Goal: Task Accomplishment & Management: Manage account settings

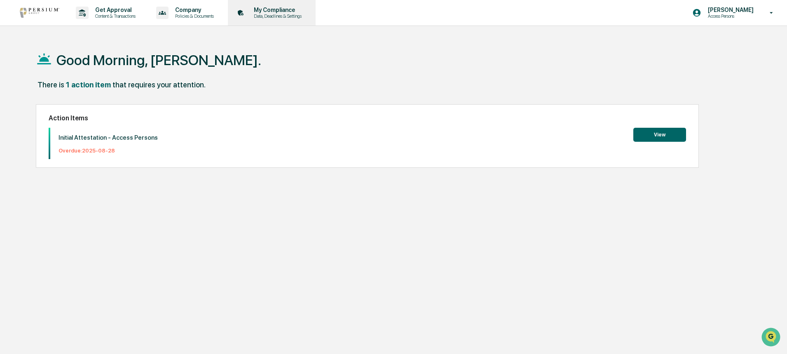
click at [291, 8] on p "My Compliance" at bounding box center [276, 10] width 58 height 7
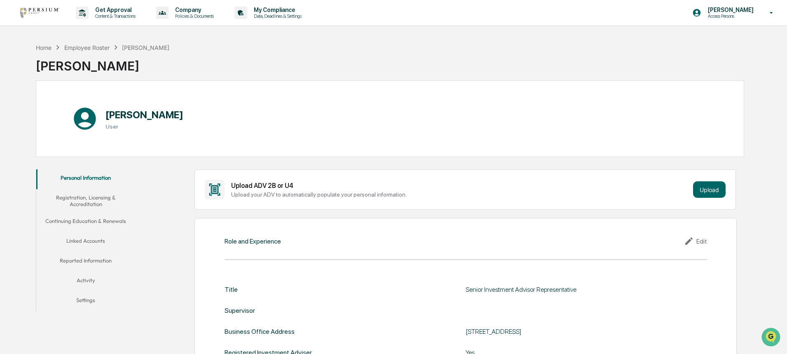
click at [88, 240] on button "Linked Accounts" at bounding box center [85, 242] width 99 height 20
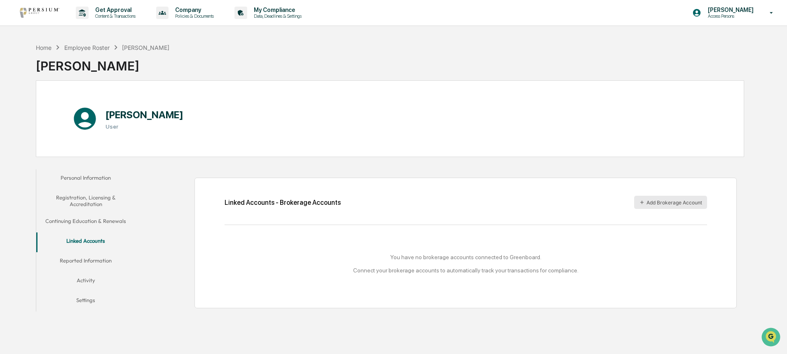
click at [673, 204] on button "Add Brokerage Account" at bounding box center [670, 202] width 73 height 13
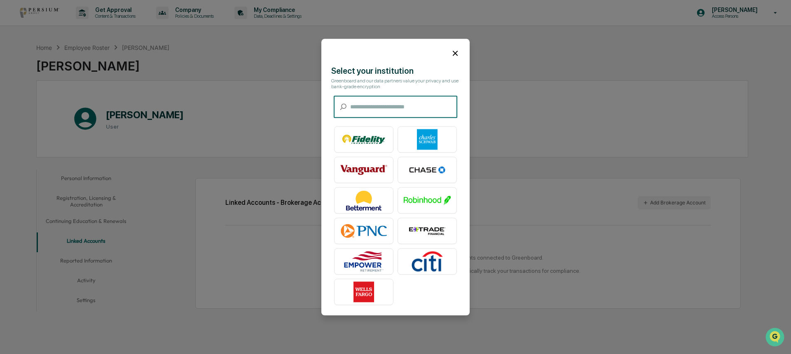
click at [376, 106] on input "text" at bounding box center [403, 107] width 107 height 22
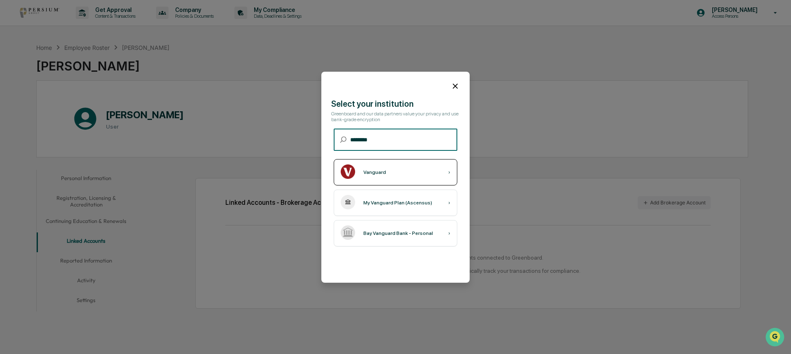
type input "********"
click at [382, 175] on div "Vanguard" at bounding box center [374, 172] width 23 height 6
click at [452, 85] on icon at bounding box center [455, 86] width 9 height 9
